Goal: Task Accomplishment & Management: Use online tool/utility

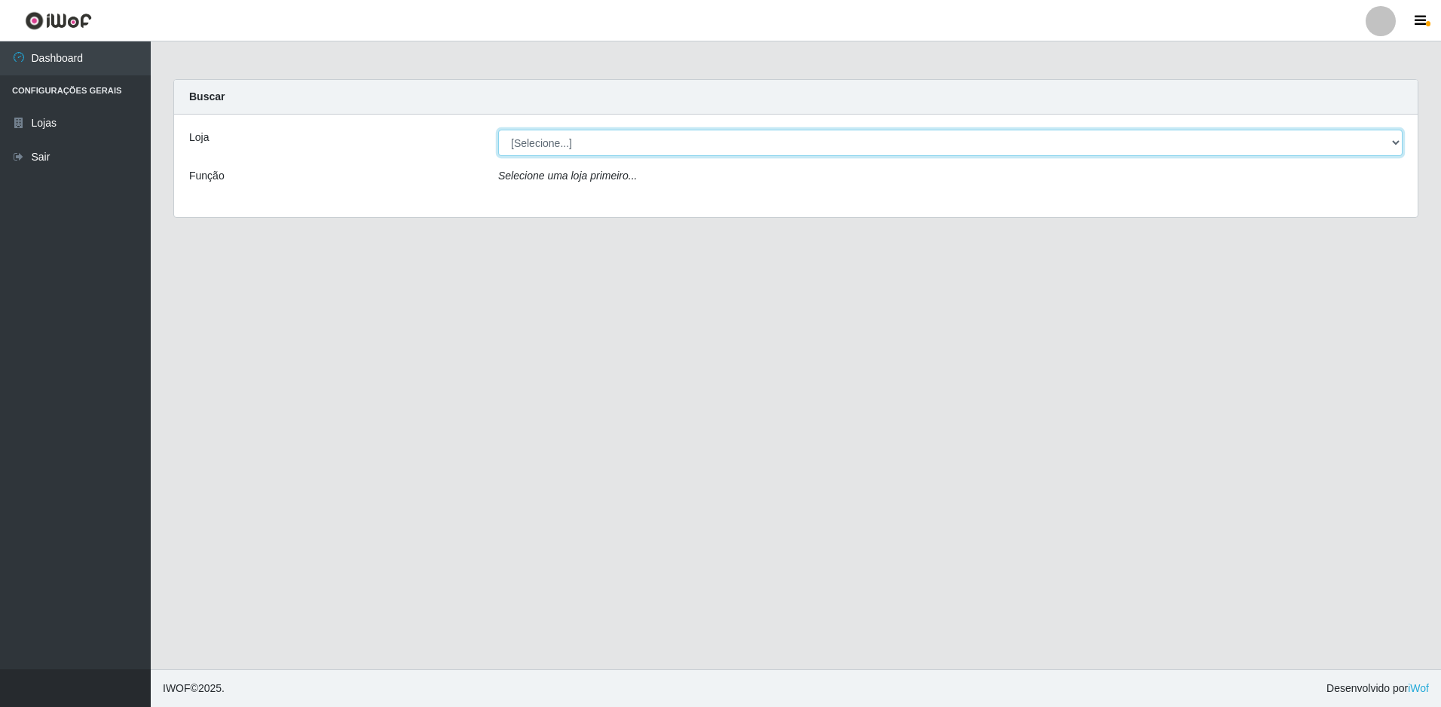
click at [605, 151] on select "[Selecione...] Extraplus - Loja 50 [GEOGRAPHIC_DATA]" at bounding box center [950, 143] width 905 height 26
select select "451"
click at [498, 130] on select "[Selecione...] Extraplus - Loja 50 [GEOGRAPHIC_DATA]" at bounding box center [950, 143] width 905 height 26
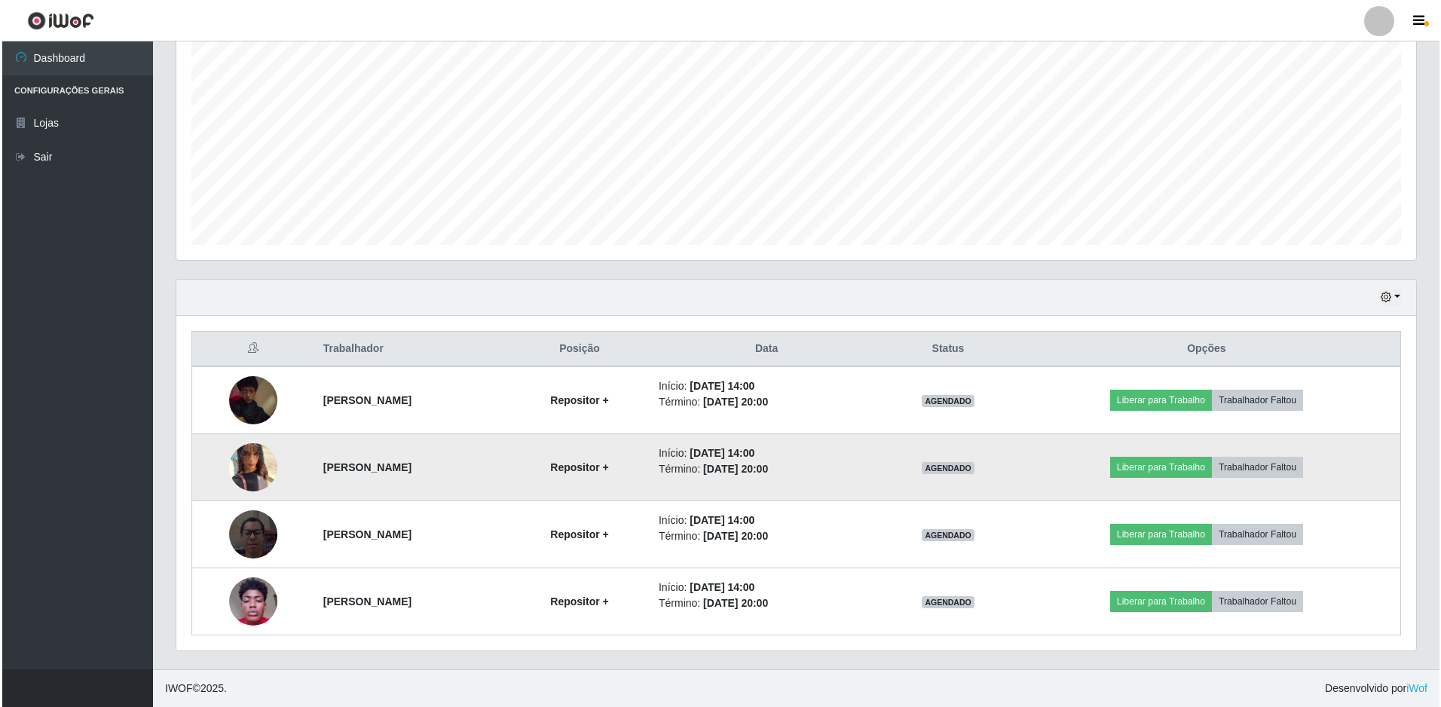
scroll to position [294, 0]
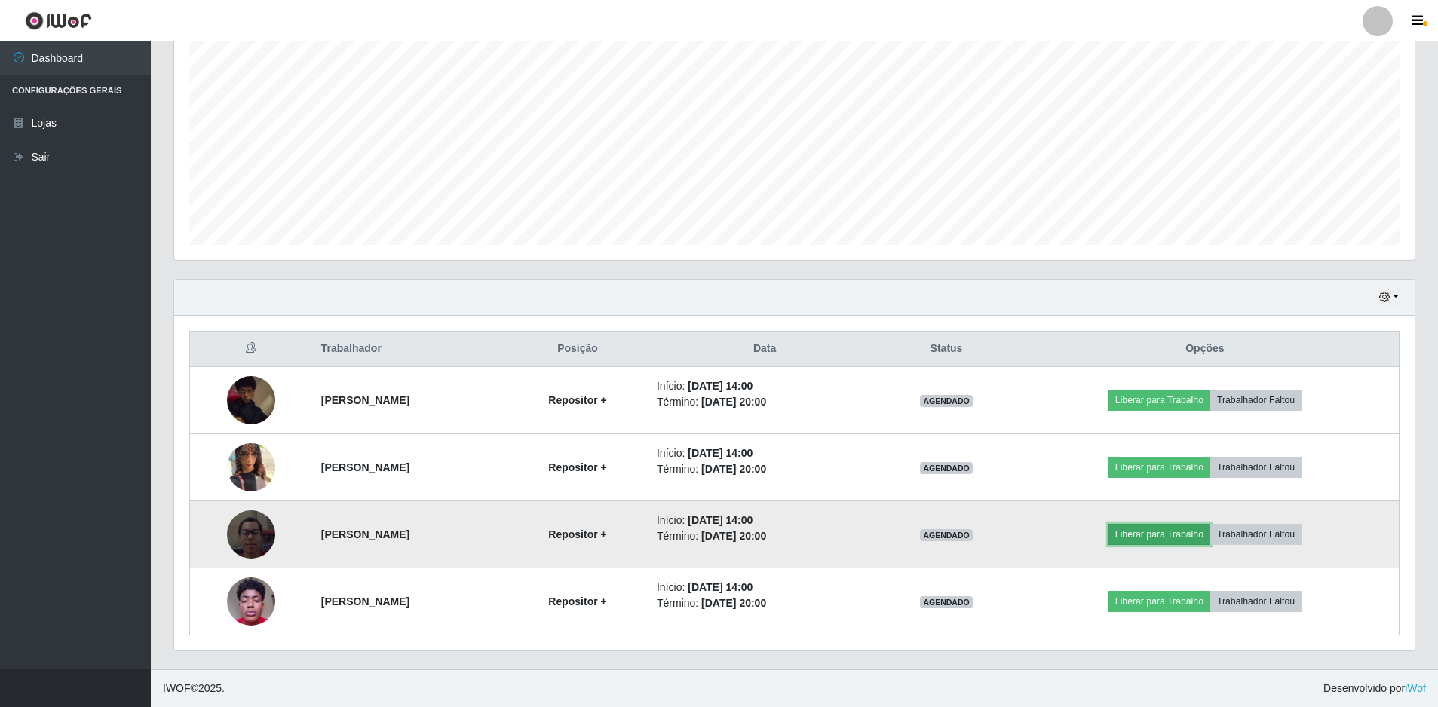
click at [1210, 532] on button "Liberar para Trabalho" at bounding box center [1159, 534] width 102 height 21
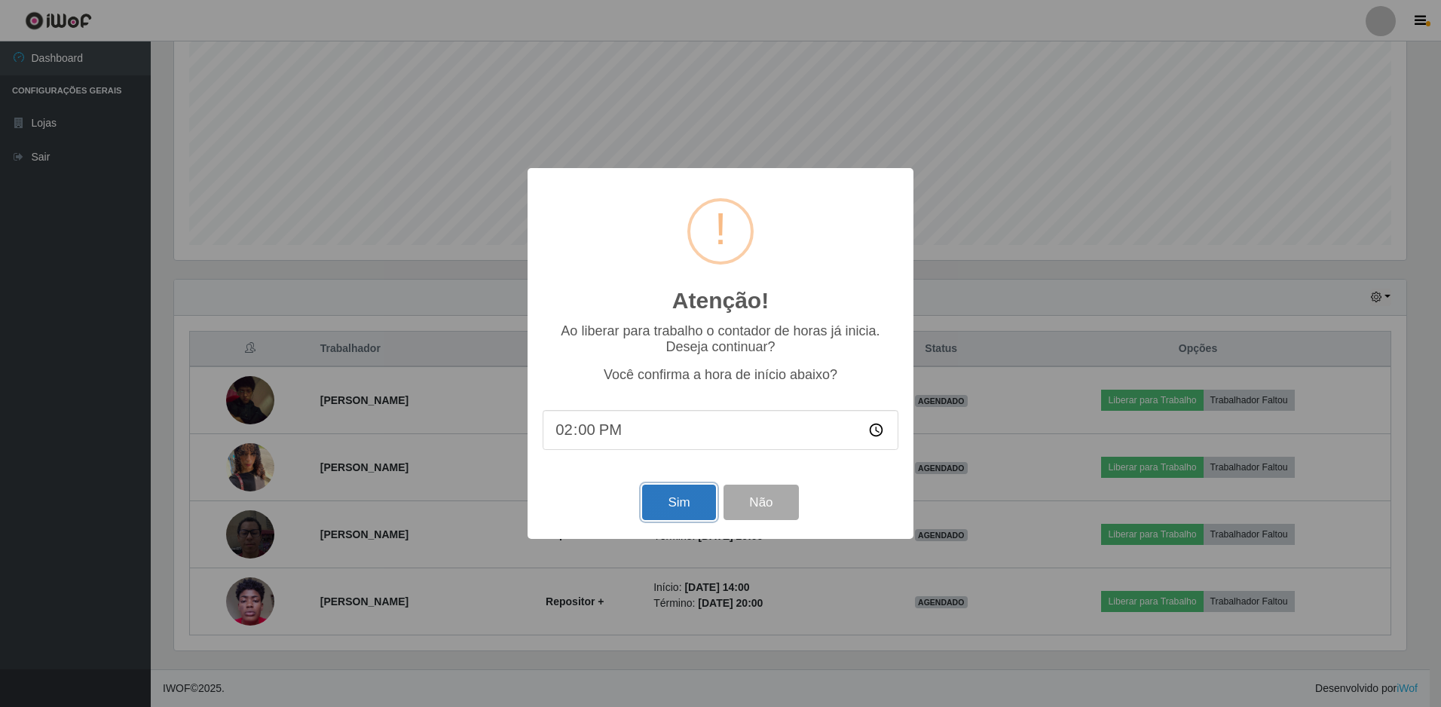
click at [654, 504] on button "Sim" at bounding box center [678, 502] width 73 height 35
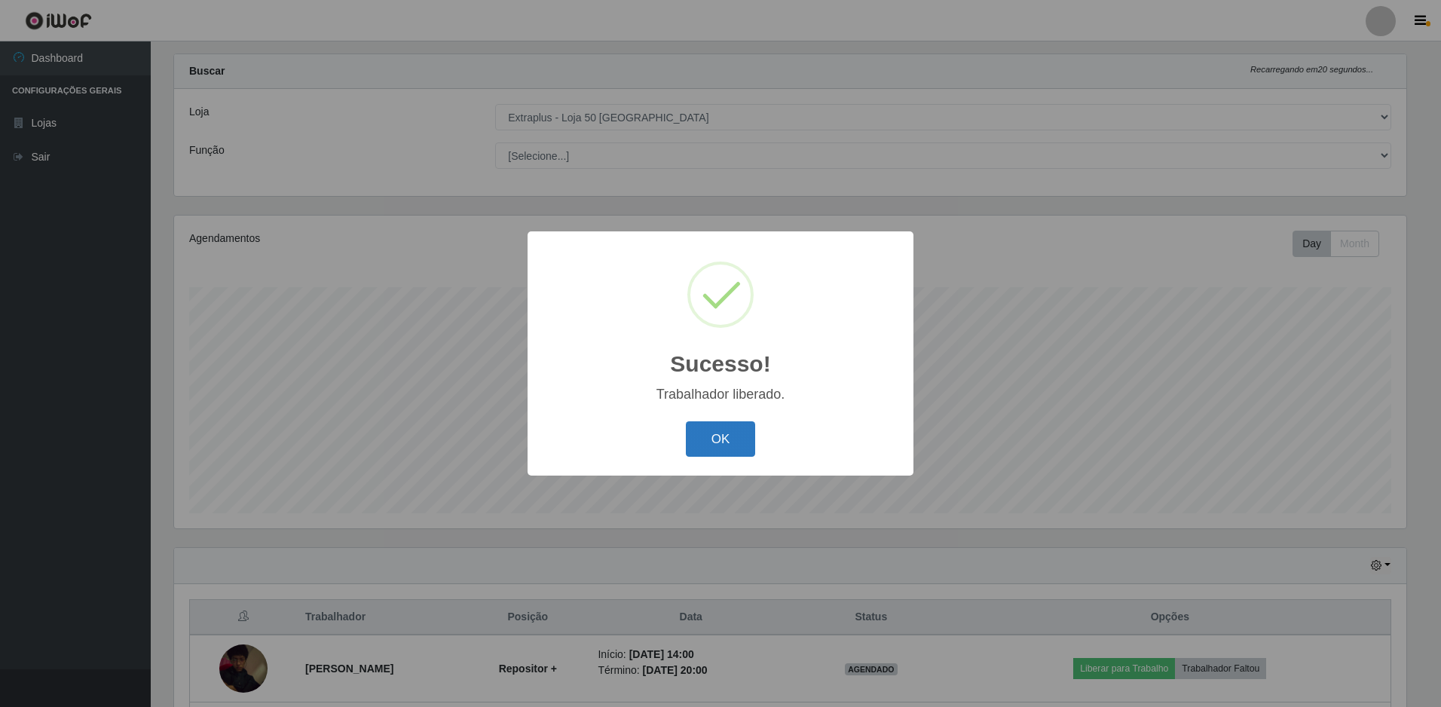
click at [725, 446] on button "OK" at bounding box center [721, 438] width 70 height 35
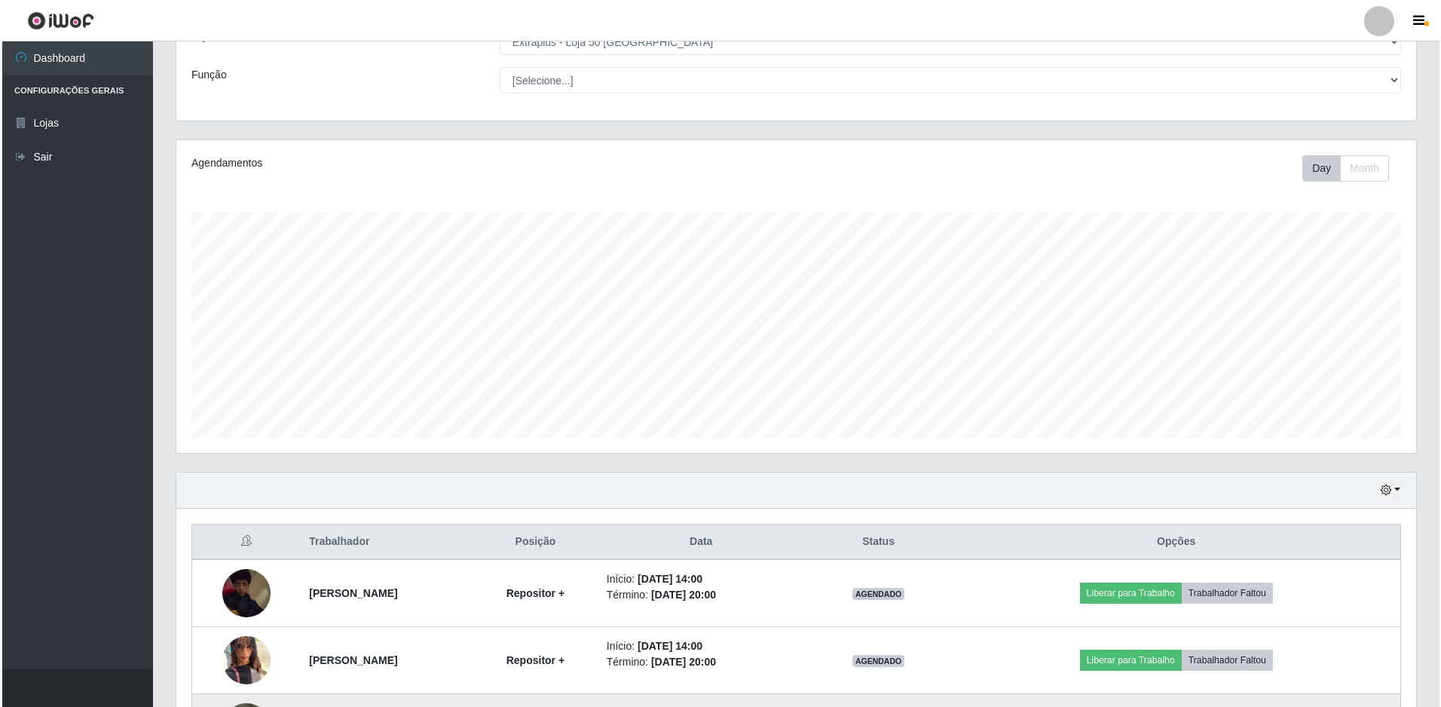
scroll to position [294, 0]
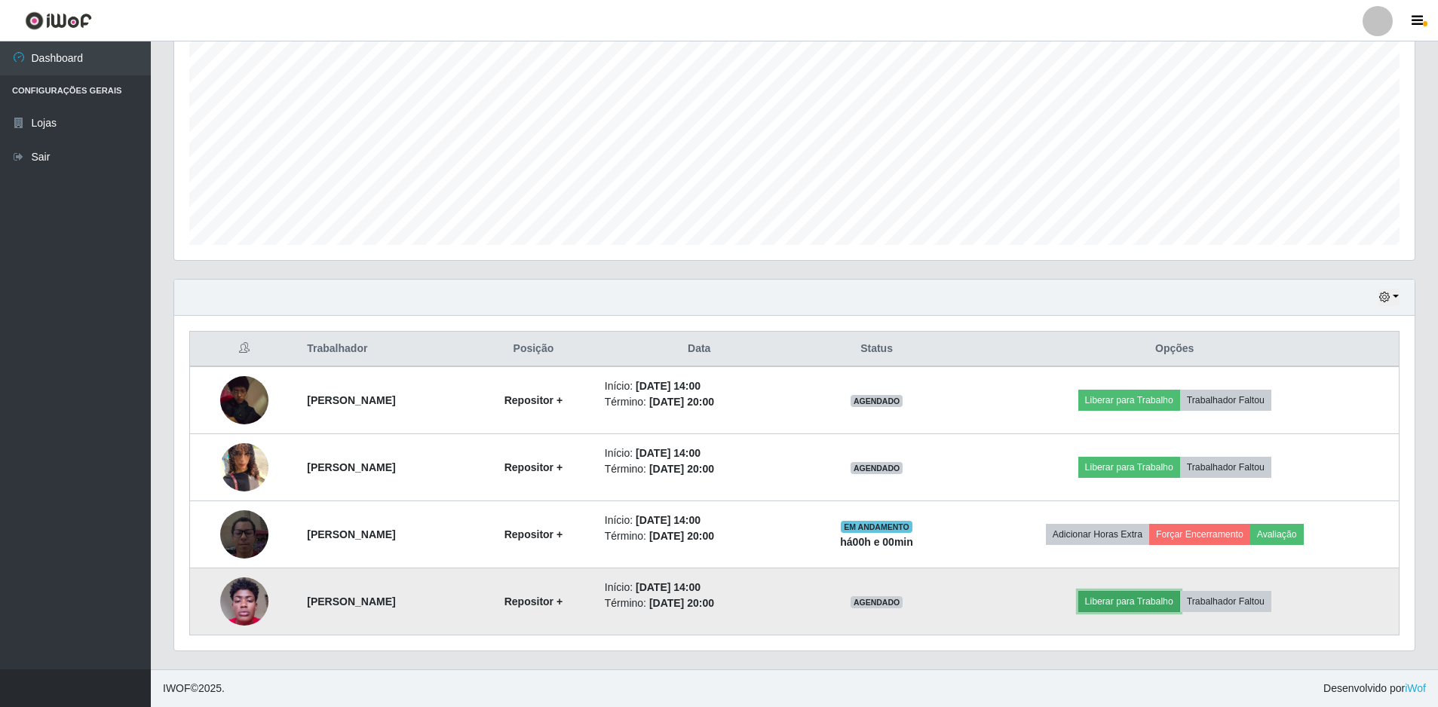
click at [1156, 604] on button "Liberar para Trabalho" at bounding box center [1129, 601] width 102 height 21
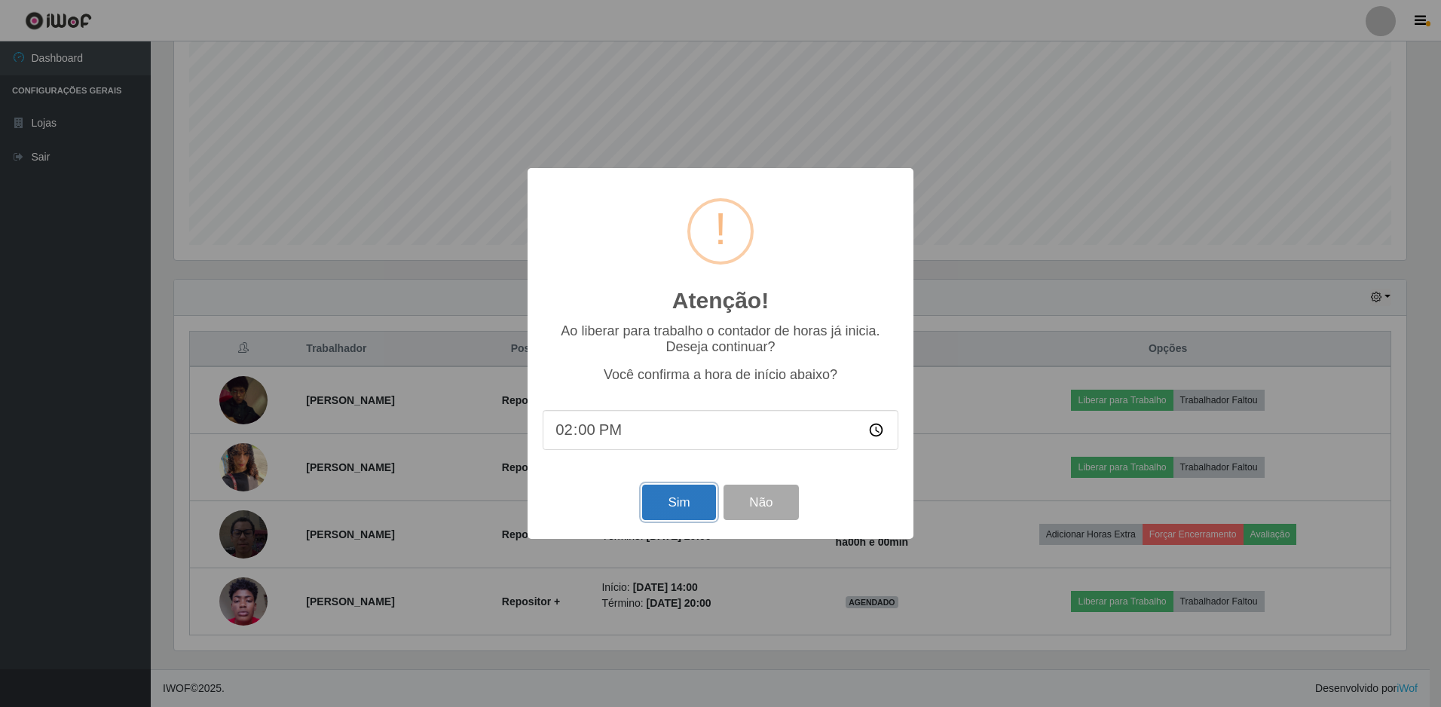
click at [679, 501] on button "Sim" at bounding box center [678, 502] width 73 height 35
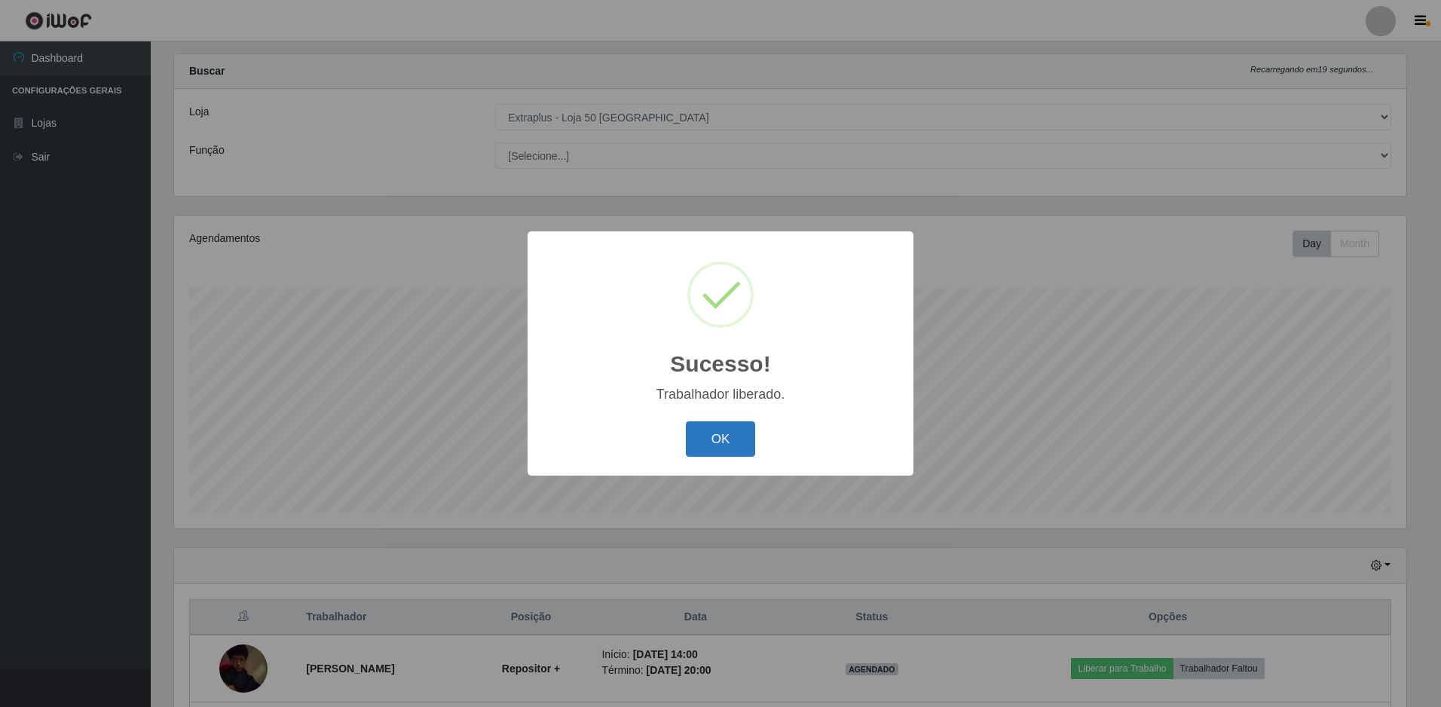
click at [739, 444] on button "OK" at bounding box center [721, 438] width 70 height 35
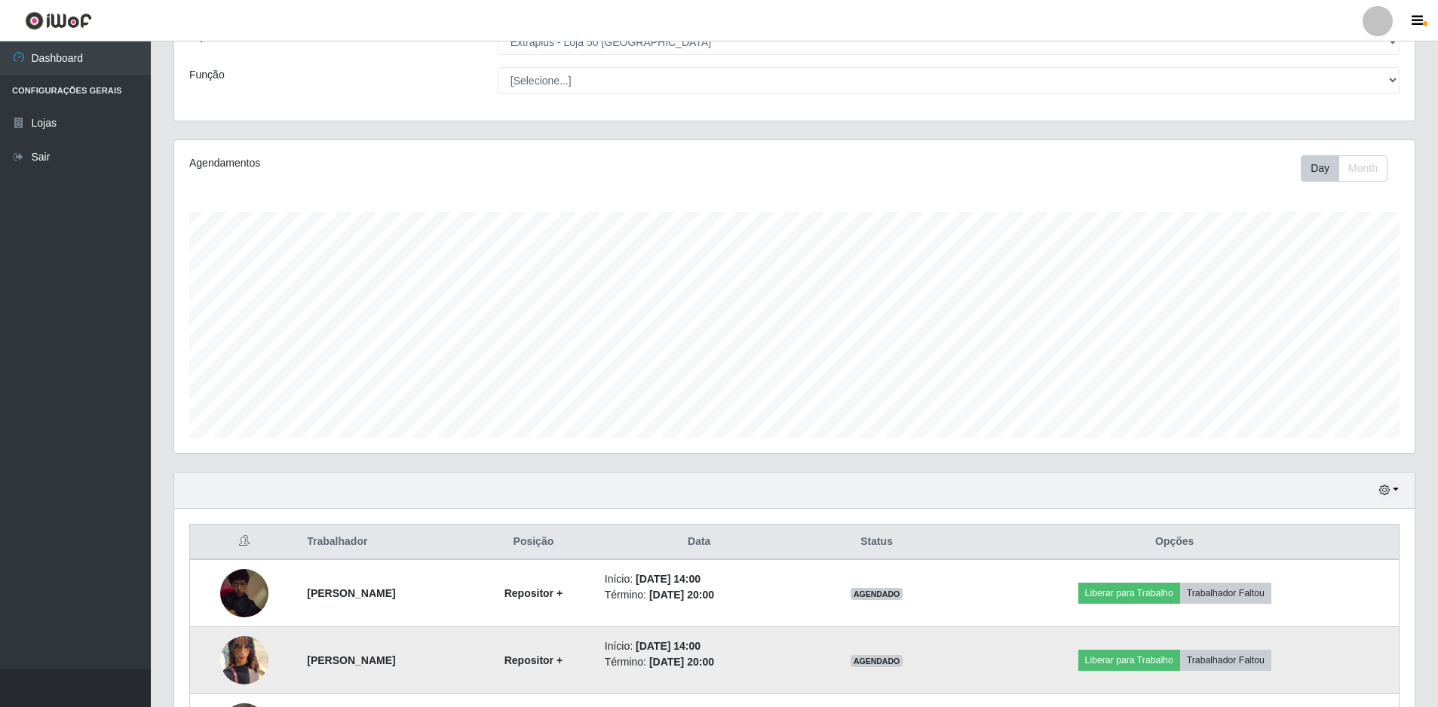
scroll to position [176, 0]
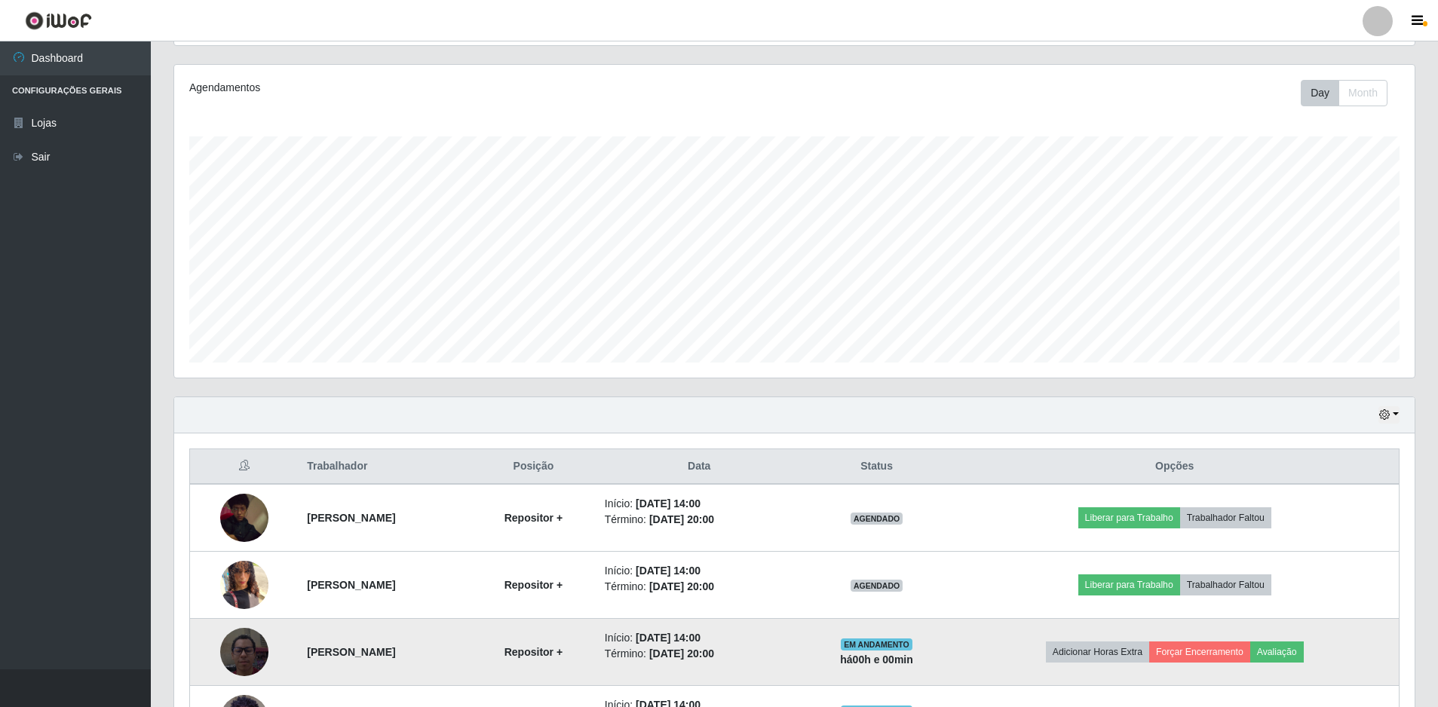
click at [1165, 671] on td "Adicionar Horas Extra Forçar Encerramento Avaliação" at bounding box center [1174, 652] width 449 height 67
click at [1149, 659] on button "Adicionar Horas Extra" at bounding box center [1097, 652] width 103 height 21
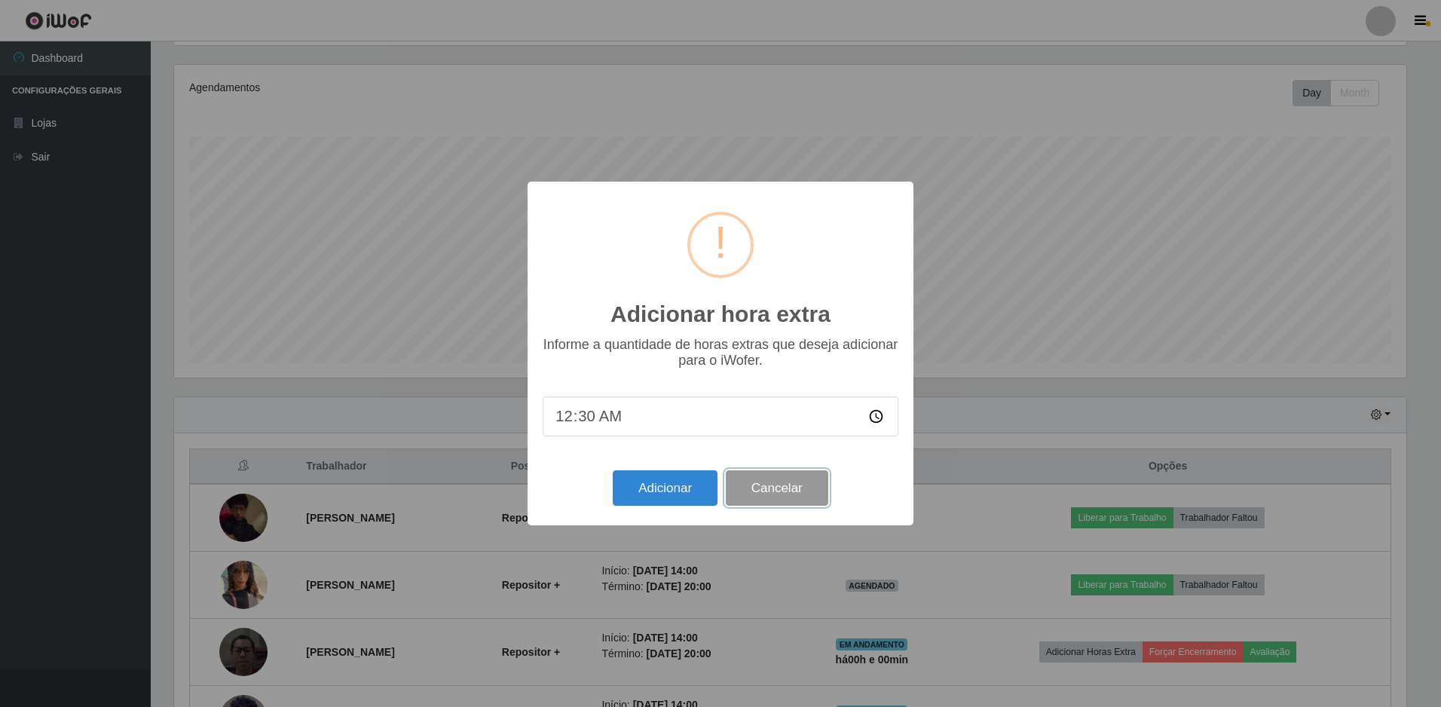
click at [764, 488] on button "Cancelar" at bounding box center [777, 487] width 103 height 35
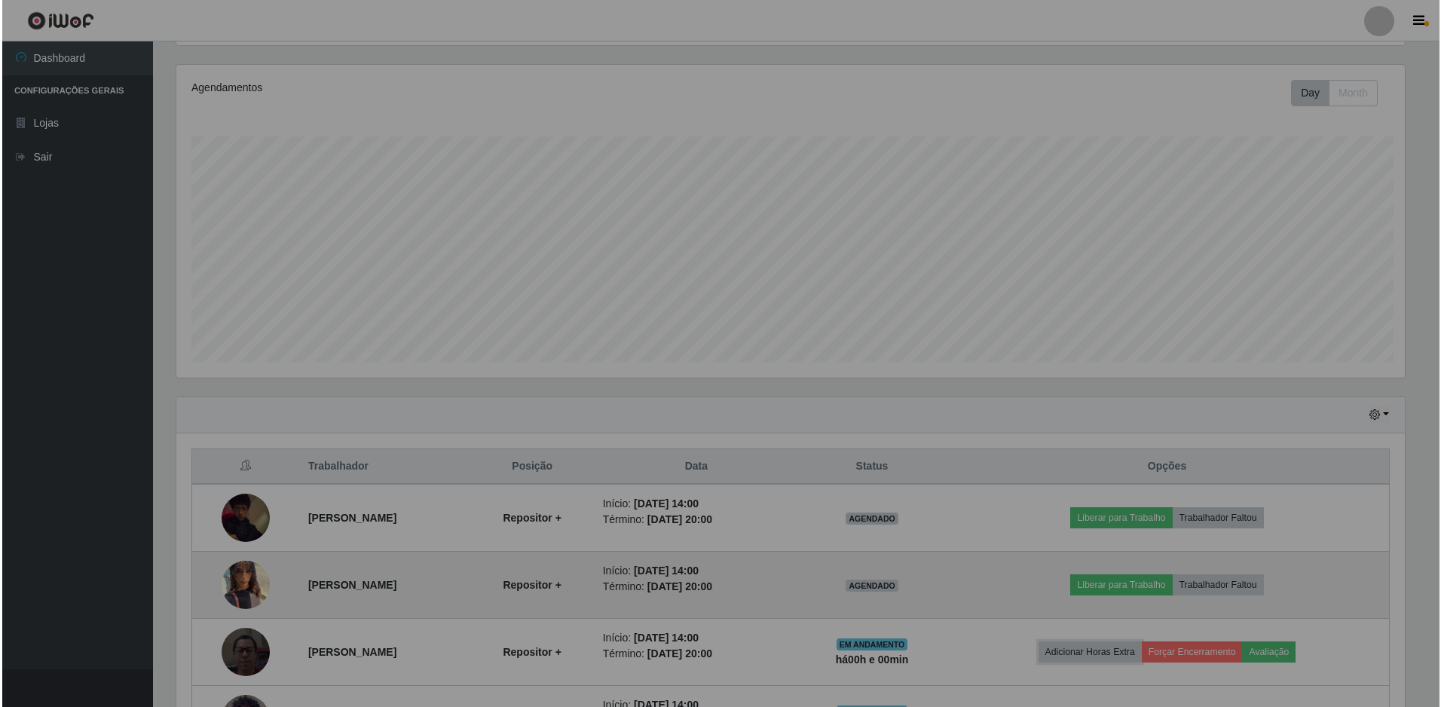
scroll to position [313, 1240]
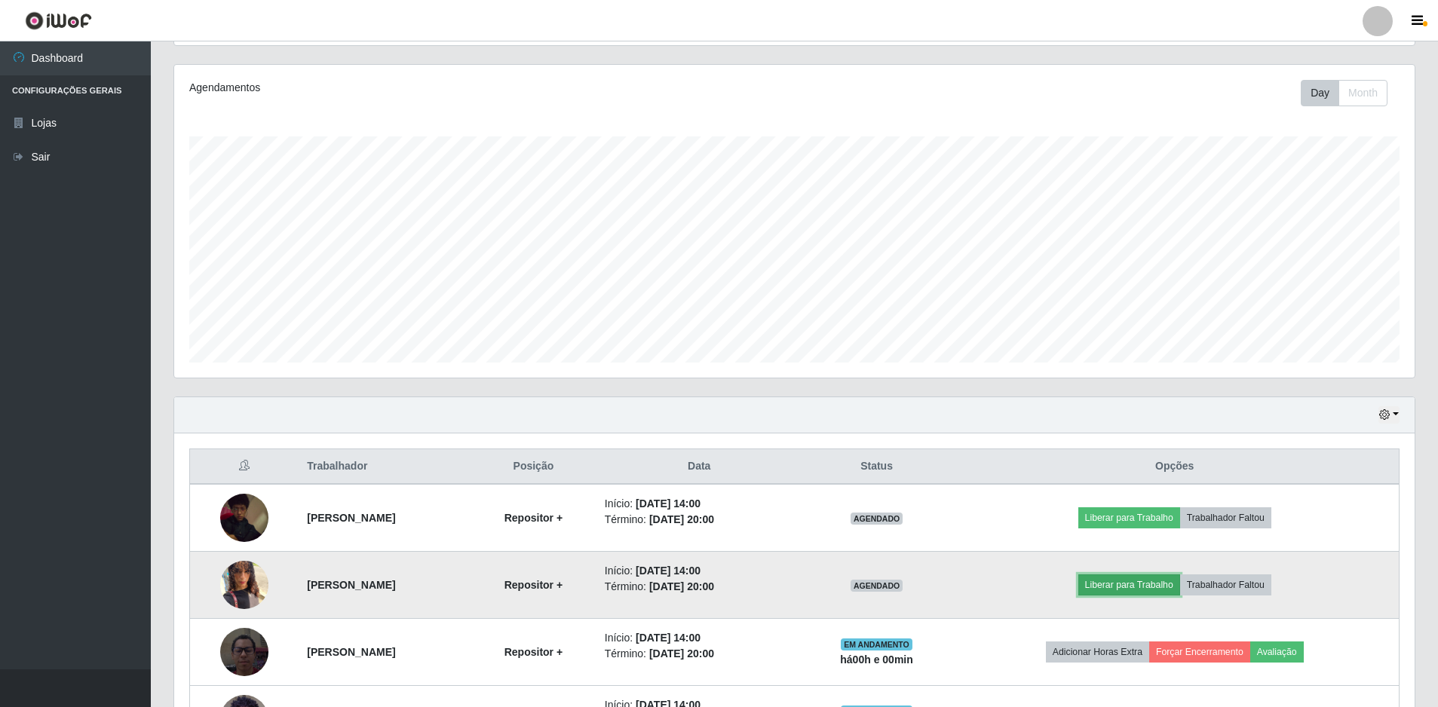
click at [1159, 589] on button "Liberar para Trabalho" at bounding box center [1129, 584] width 102 height 21
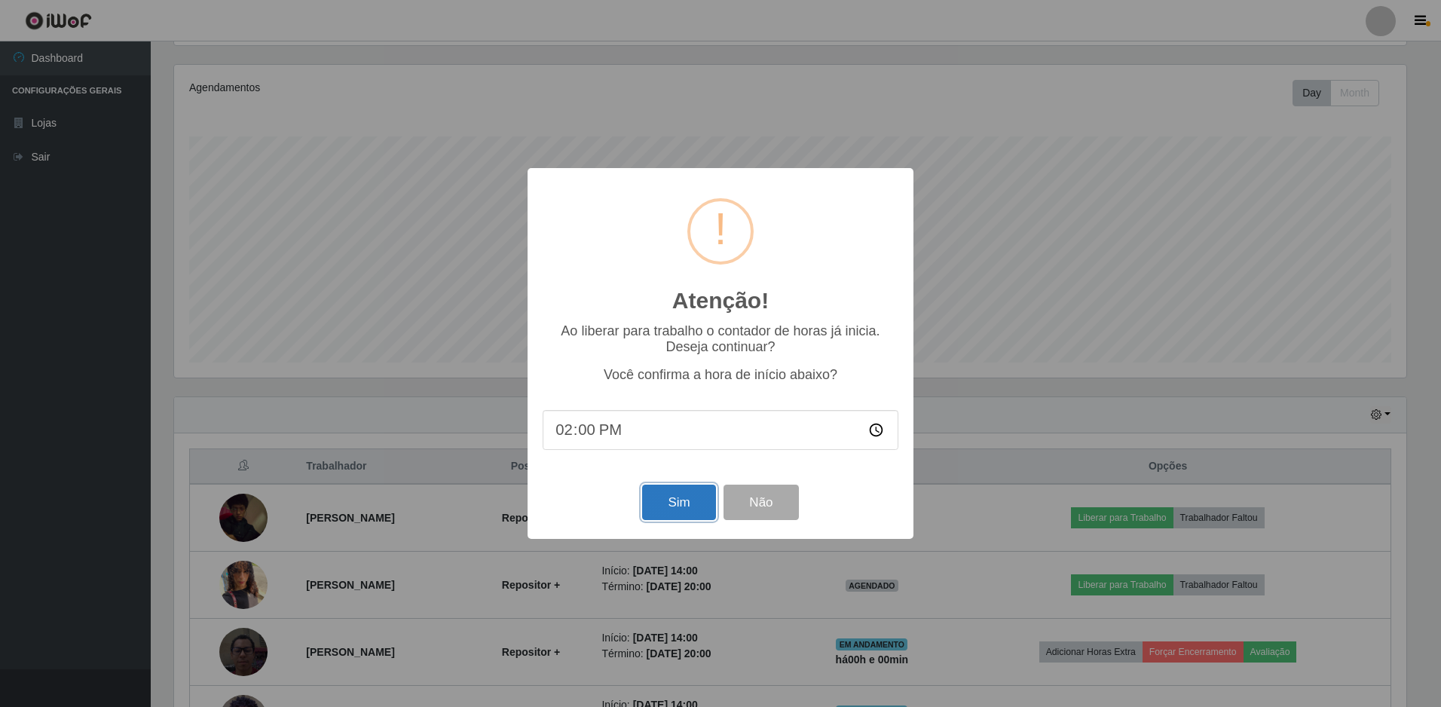
click at [673, 495] on button "Sim" at bounding box center [678, 502] width 73 height 35
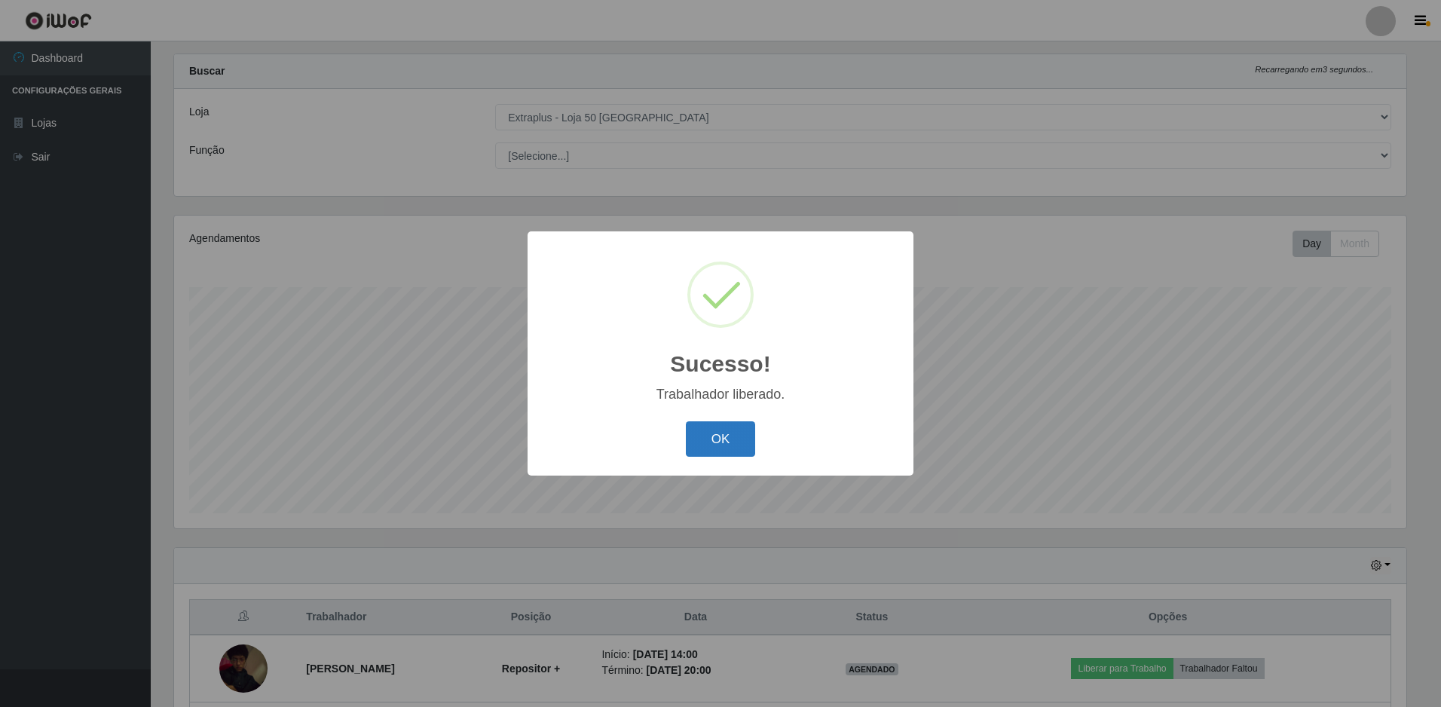
click at [710, 450] on button "OK" at bounding box center [721, 438] width 70 height 35
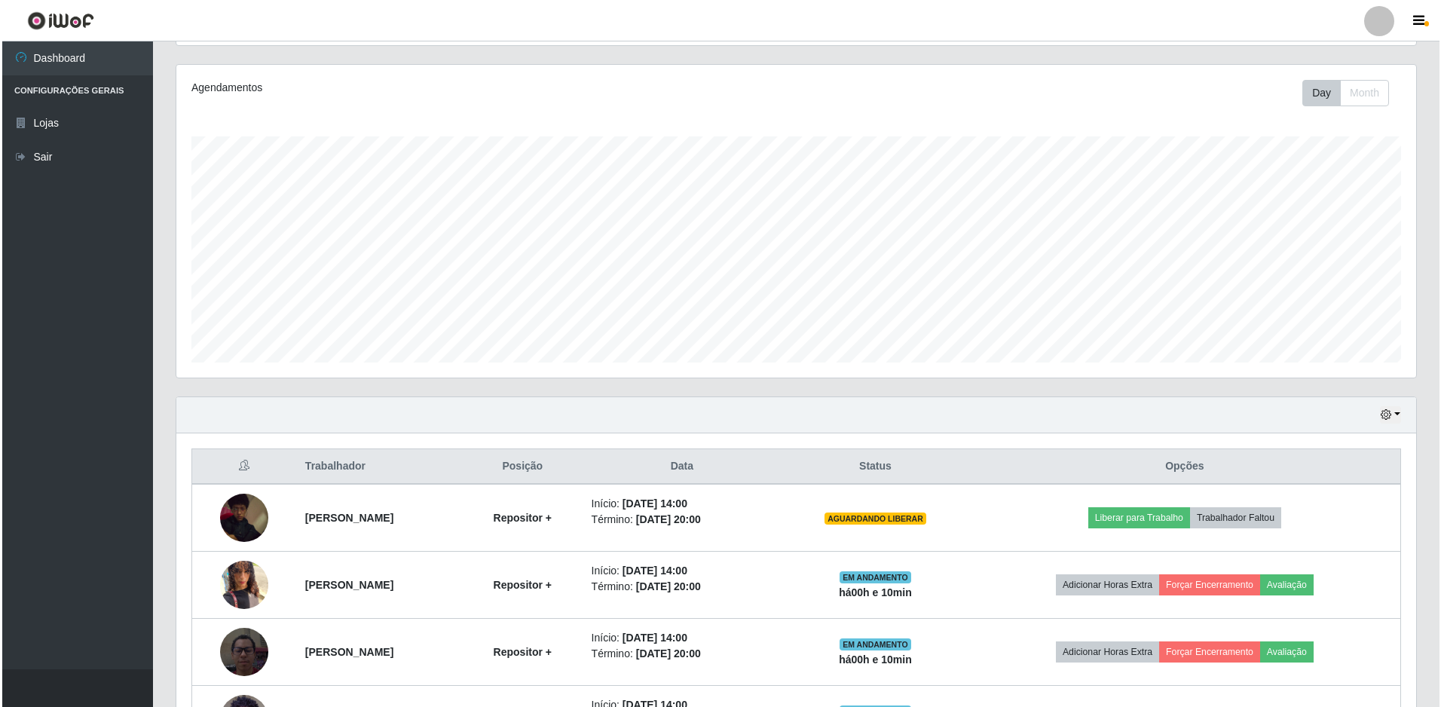
scroll to position [294, 0]
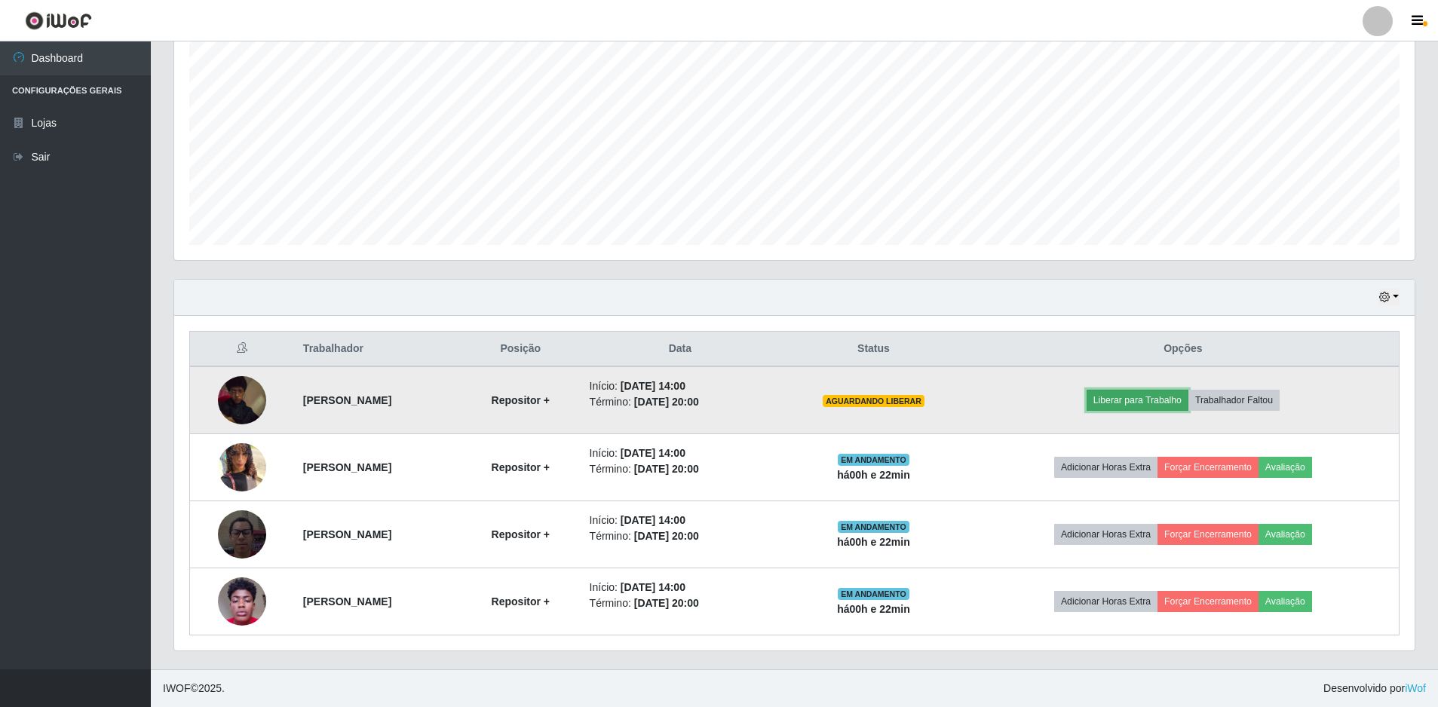
click at [1160, 402] on button "Liberar para Trabalho" at bounding box center [1137, 400] width 102 height 21
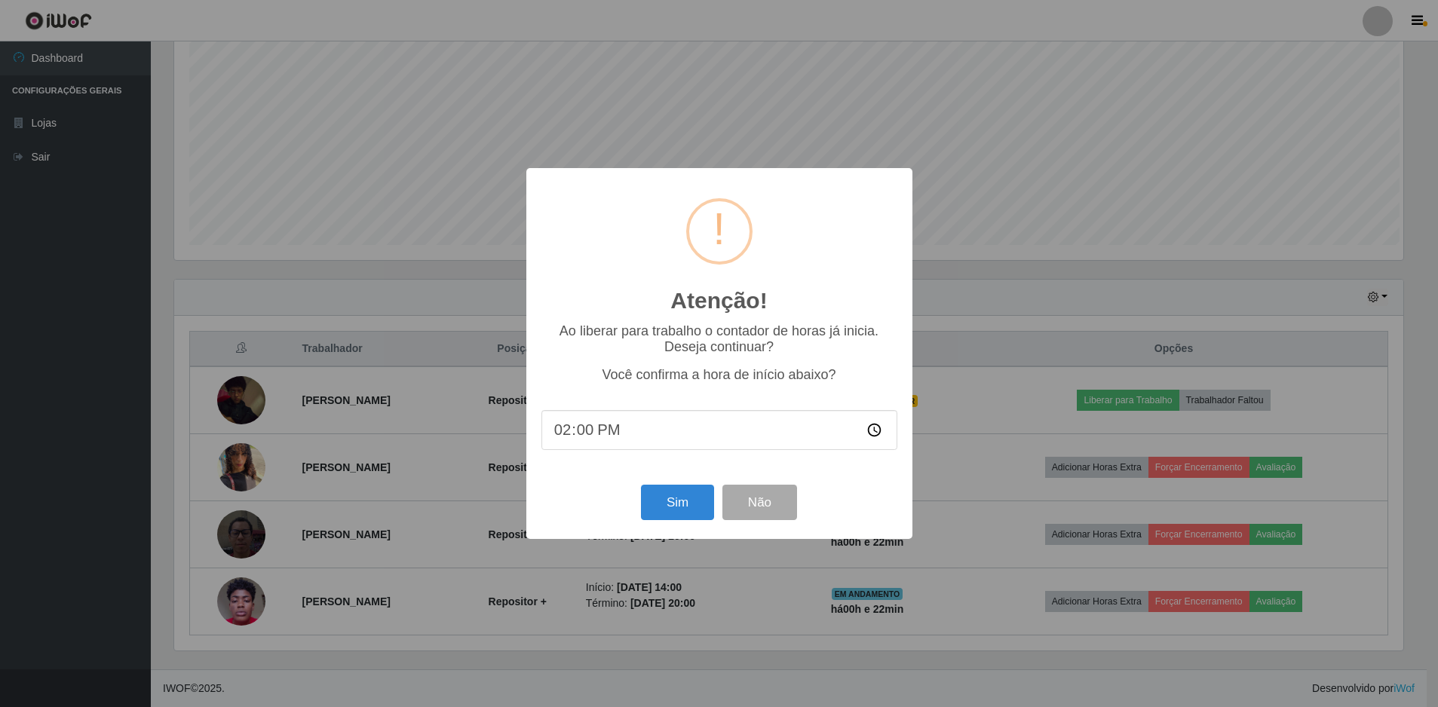
scroll to position [313, 1233]
click at [677, 507] on button "Sim" at bounding box center [678, 502] width 73 height 35
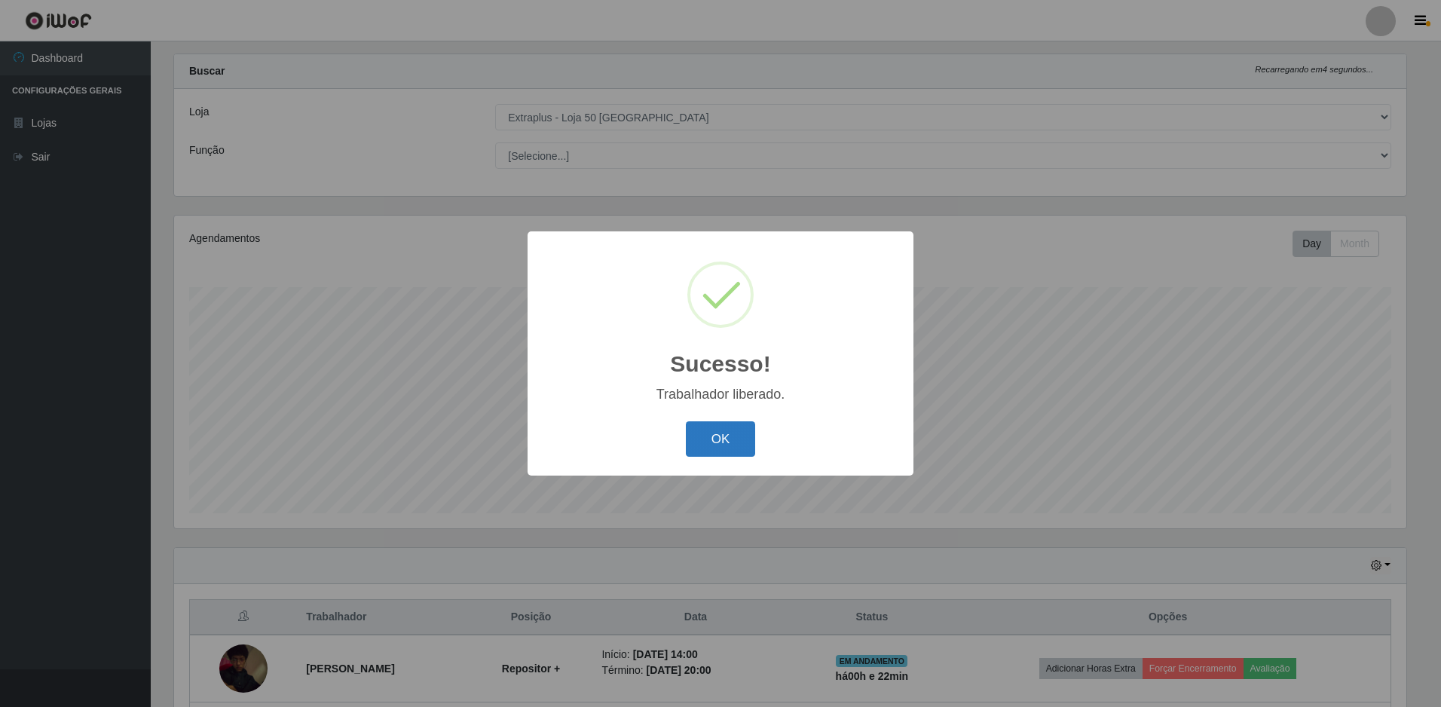
click at [736, 438] on button "OK" at bounding box center [721, 438] width 70 height 35
